Goal: Task Accomplishment & Management: Manage account settings

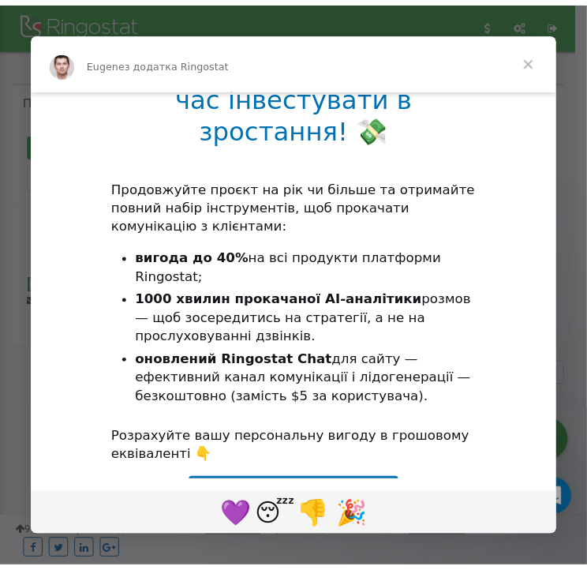
scroll to position [272, 0]
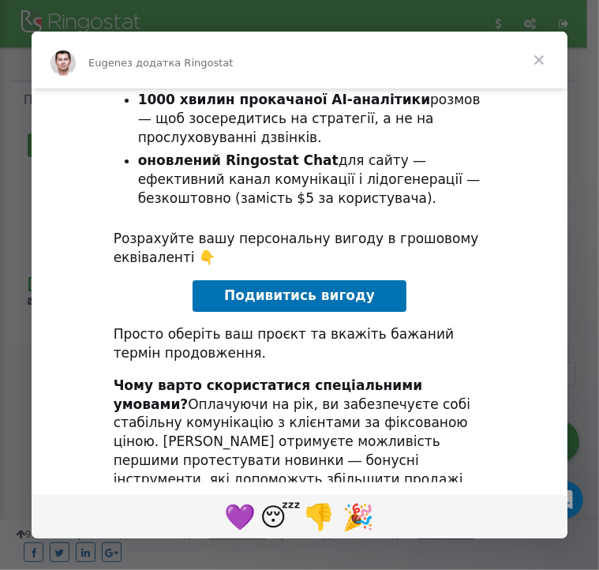
click at [540, 58] on span "Закрити" at bounding box center [539, 60] width 57 height 57
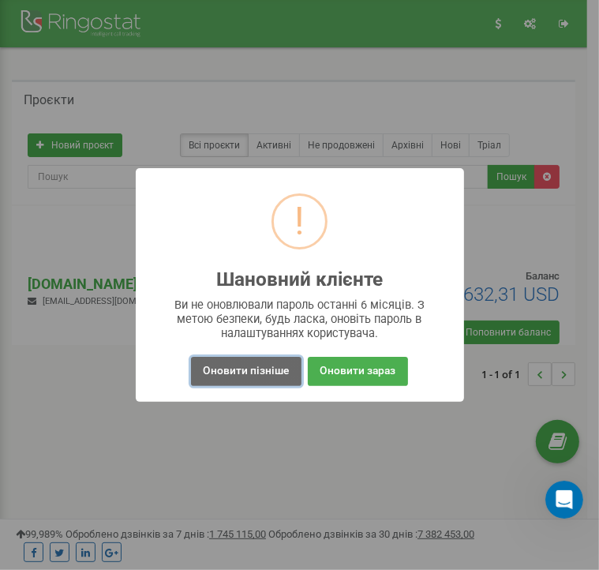
click at [234, 370] on button "Оновити пізніше" at bounding box center [246, 371] width 110 height 29
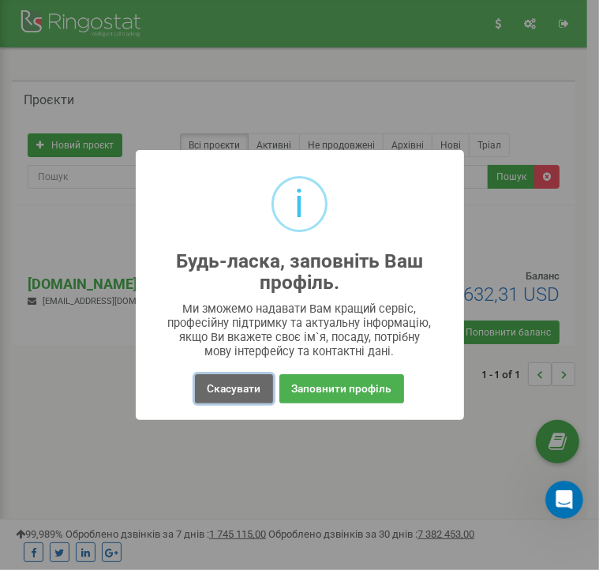
click at [227, 388] on button "Скасувати" at bounding box center [233, 388] width 77 height 29
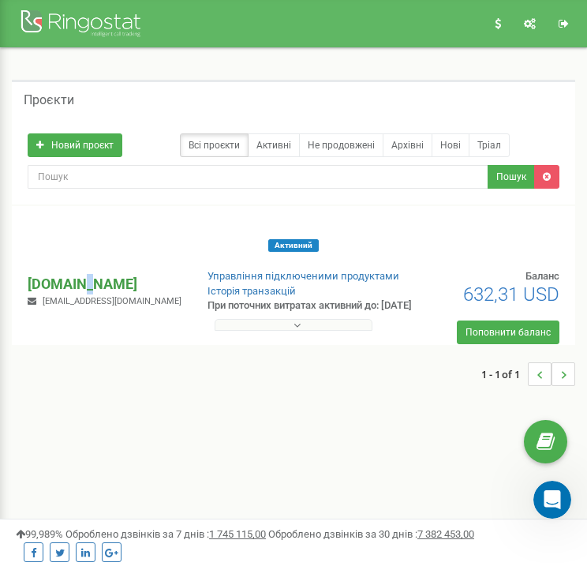
click at [78, 275] on p "[DOMAIN_NAME]" at bounding box center [105, 284] width 154 height 21
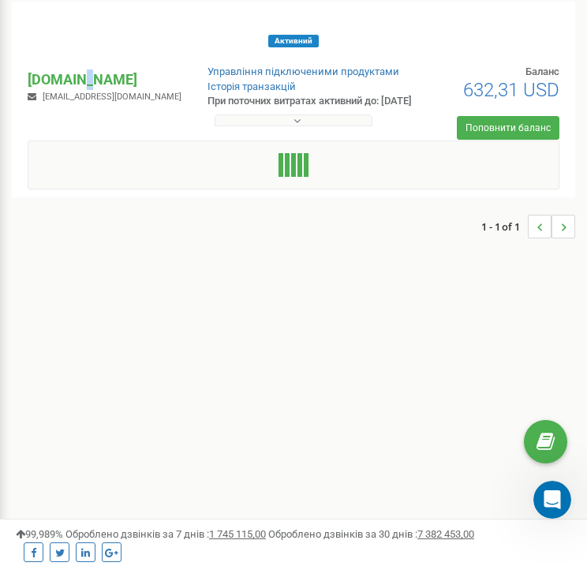
scroll to position [219, 0]
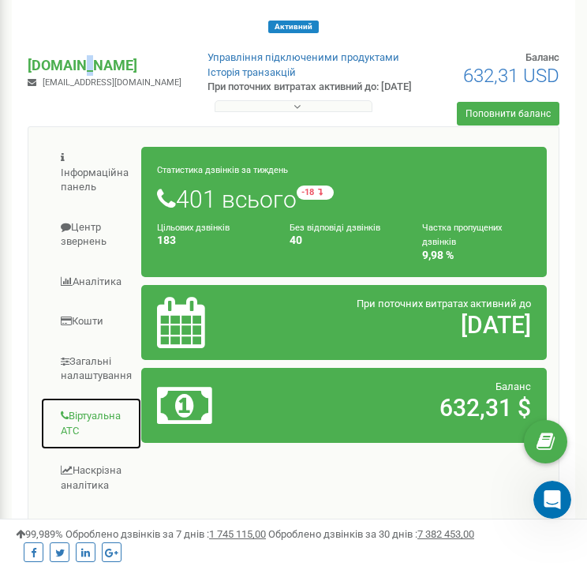
click at [92, 418] on link "Віртуальна АТС" at bounding box center [91, 423] width 102 height 53
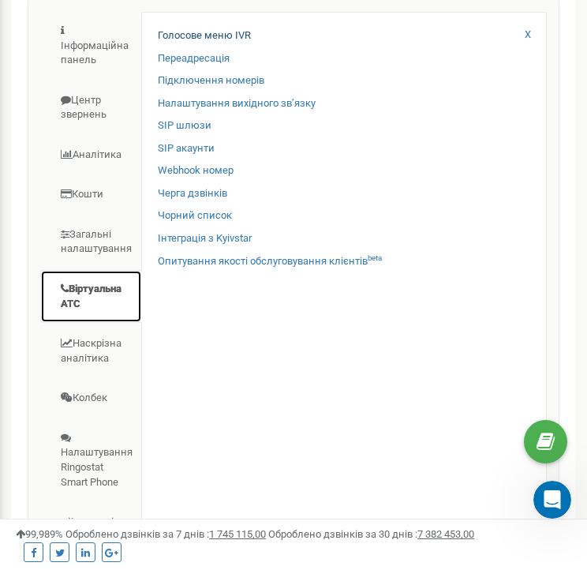
scroll to position [298, 0]
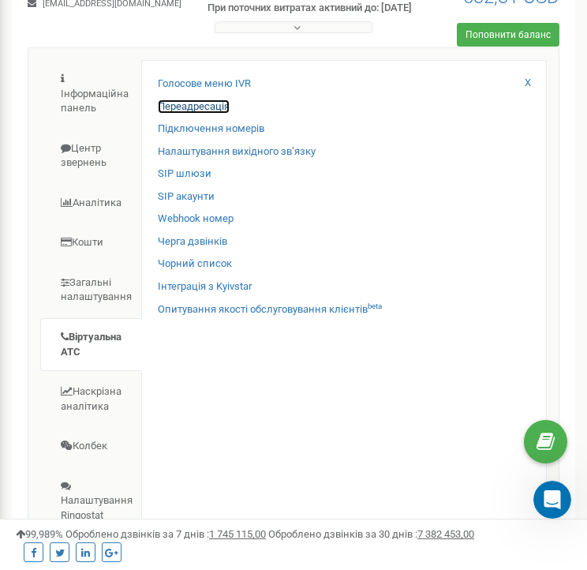
click at [197, 100] on link "Переадресація" at bounding box center [194, 106] width 72 height 15
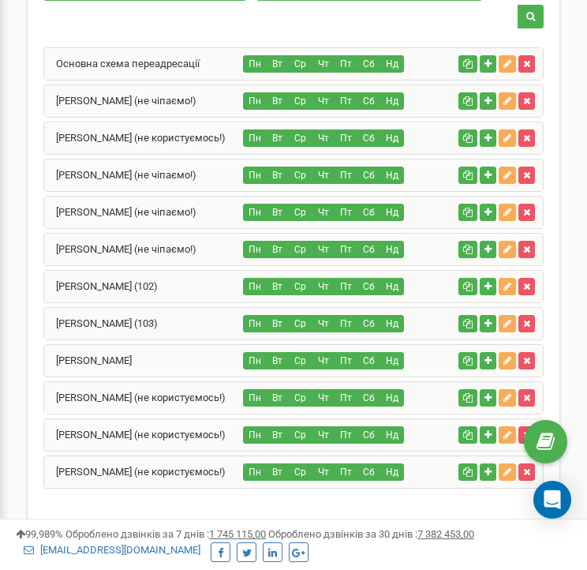
scroll to position [140, 0]
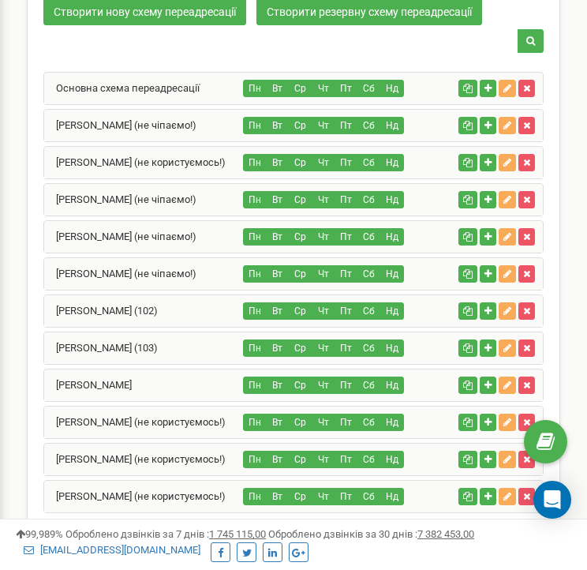
drag, startPoint x: 120, startPoint y: 87, endPoint x: 69, endPoint y: 108, distance: 54.8
click at [120, 87] on link "Основна схема переадресації" at bounding box center [122, 88] width 156 height 12
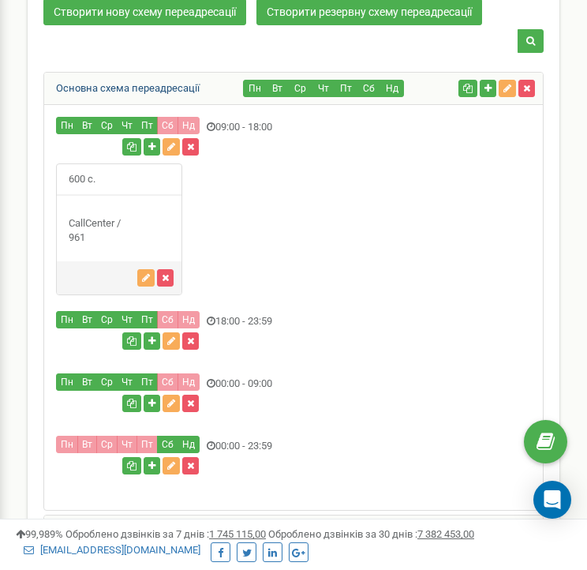
click at [156, 92] on link "Основна схема переадресації" at bounding box center [122, 88] width 156 height 12
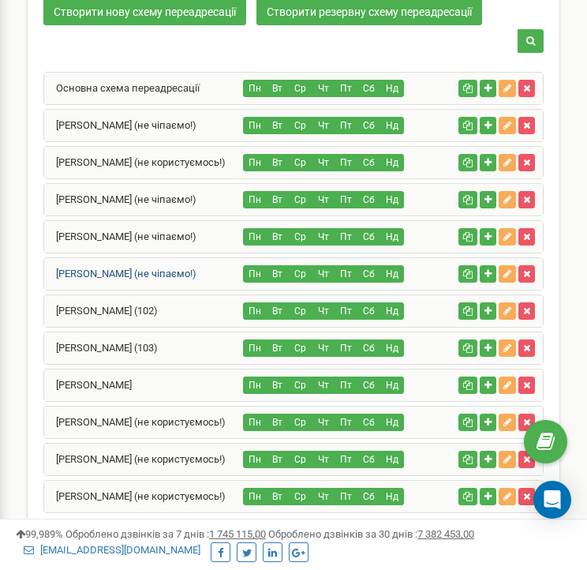
click at [118, 273] on link "Равлик Наталія (не чіпаємо!)" at bounding box center [120, 274] width 152 height 12
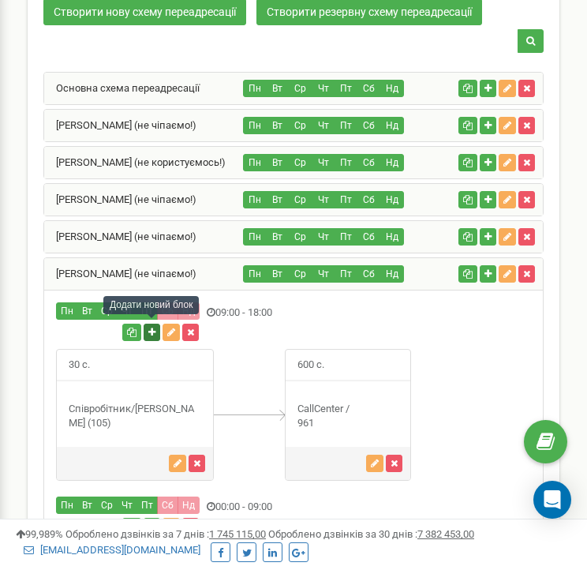
click at [152, 329] on icon "button" at bounding box center [151, 332] width 7 height 9
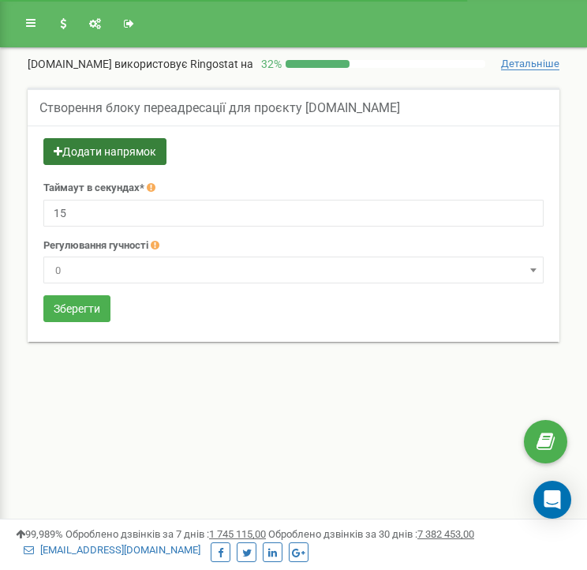
click at [101, 145] on button "Додати напрямок" at bounding box center [104, 151] width 123 height 27
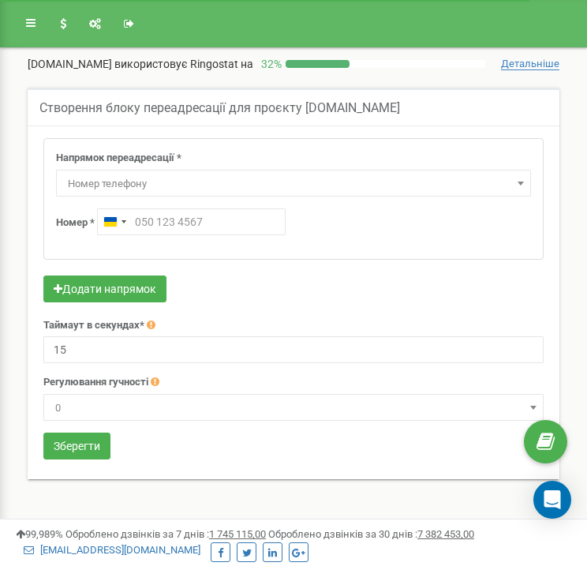
click at [93, 176] on span "Номер телефону" at bounding box center [294, 184] width 464 height 22
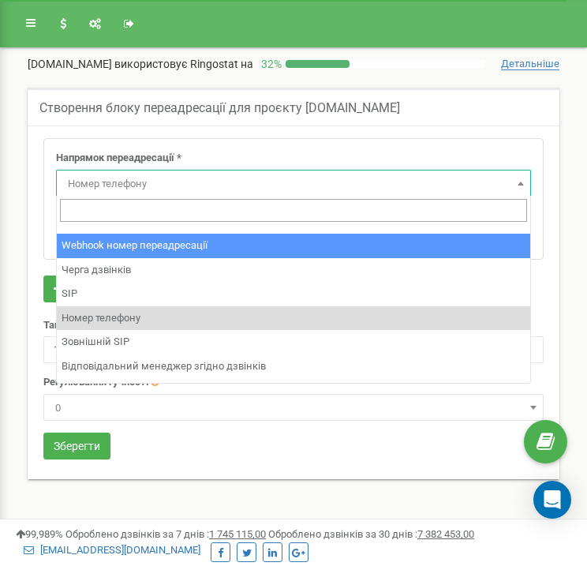
scroll to position [79, 0]
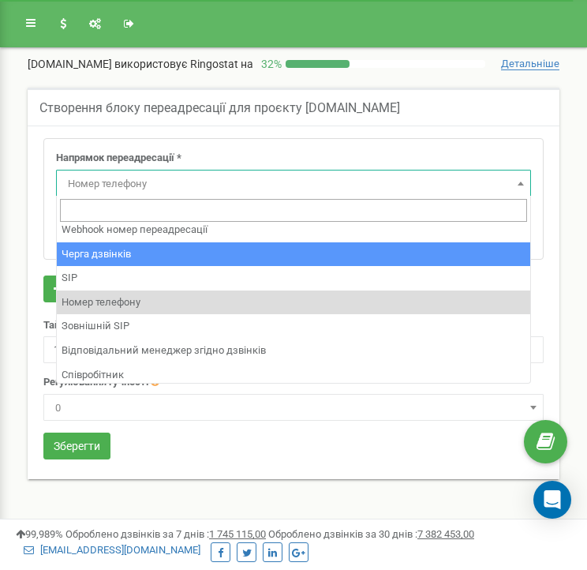
select select "CallCenter"
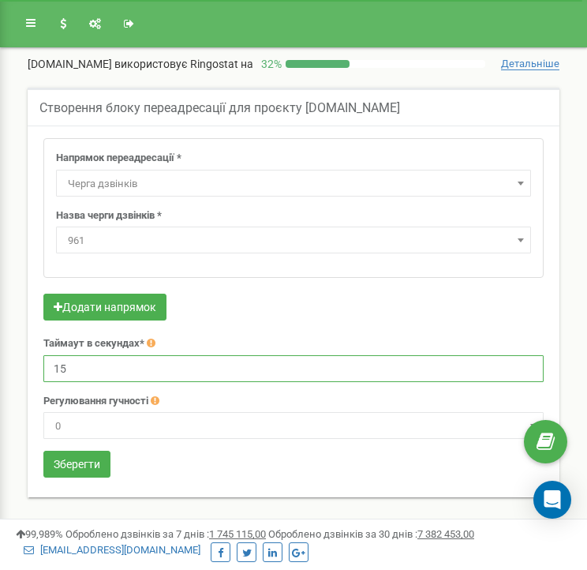
drag, startPoint x: 76, startPoint y: 367, endPoint x: 16, endPoint y: 366, distance: 60.0
click at [16, 366] on div "Створення блоку переадресації для проєкту [DOMAIN_NAME] Напрямок переадресації …" at bounding box center [294, 293] width 556 height 410
type input "600"
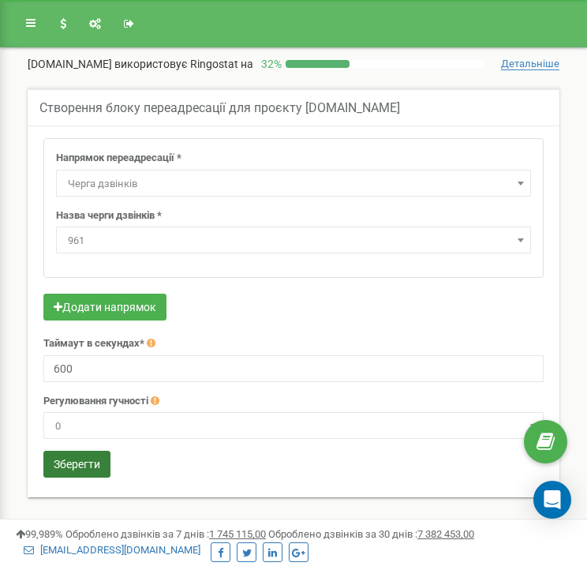
click at [70, 468] on button "Зберегти" at bounding box center [76, 464] width 67 height 27
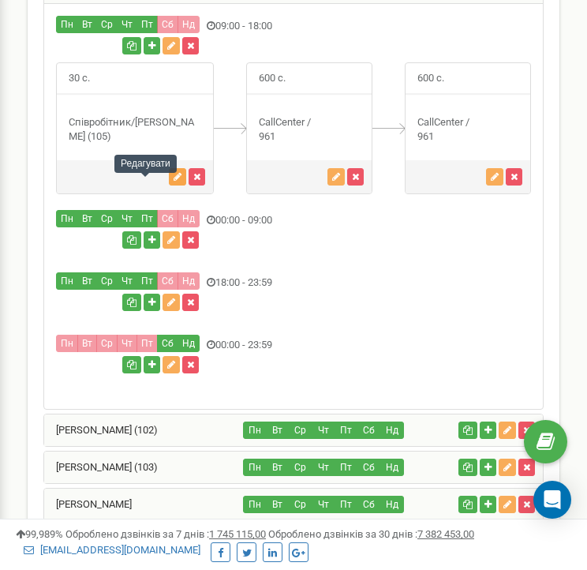
click at [174, 182] on icon "button" at bounding box center [178, 176] width 8 height 9
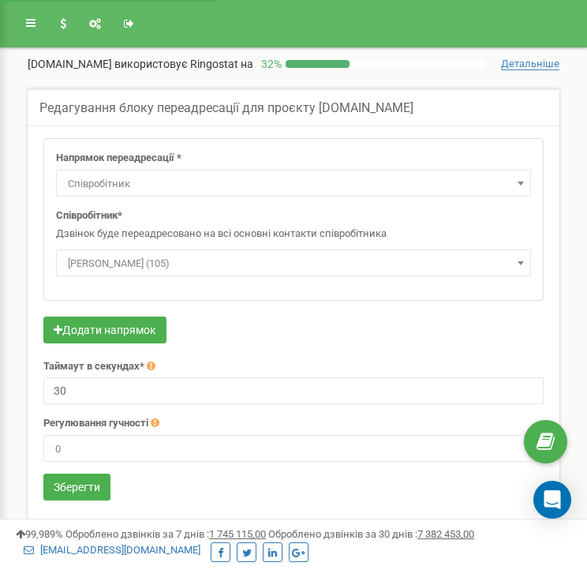
select select "Employee"
select select "300395"
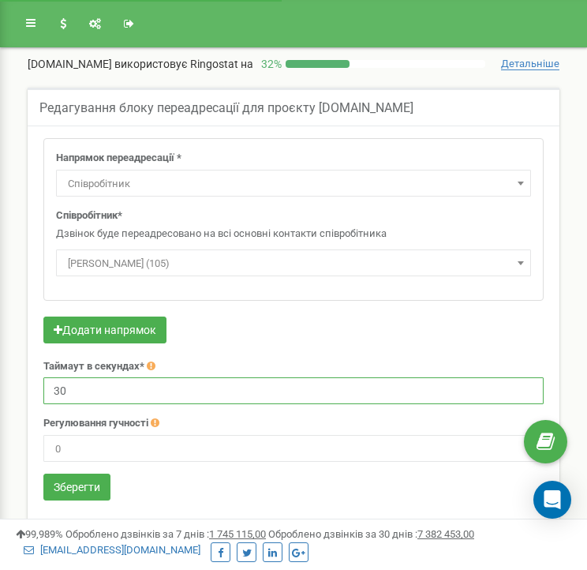
drag, startPoint x: 96, startPoint y: 385, endPoint x: 22, endPoint y: 384, distance: 73.4
click at [22, 384] on div "Редагування блоку переадресації для проєкту avgust.ua Напрямок переадресації * …" at bounding box center [294, 304] width 556 height 433
type input "15"
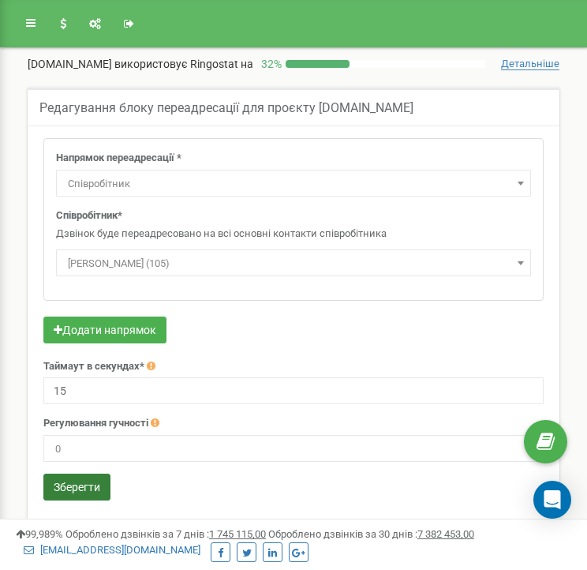
click at [77, 478] on button "Зберегти" at bounding box center [76, 487] width 67 height 27
